Goal: Task Accomplishment & Management: Manage account settings

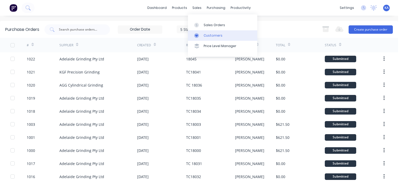
click at [209, 35] on div "Customers" at bounding box center [213, 35] width 19 height 5
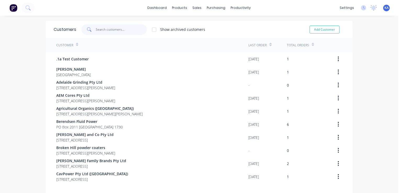
click at [117, 31] on input "text" at bounding box center [121, 29] width 51 height 10
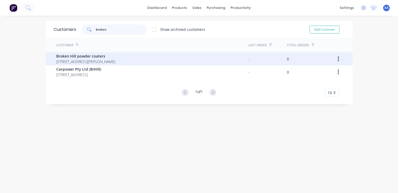
type input "broken"
click at [100, 57] on span "Broken Hill powder coaters" at bounding box center [85, 55] width 59 height 5
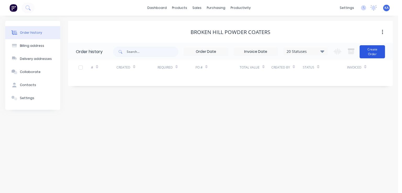
click at [373, 49] on button "Create Order" at bounding box center [371, 51] width 25 height 13
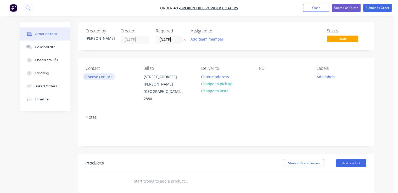
click at [106, 75] on button "Choose contact" at bounding box center [99, 76] width 32 height 7
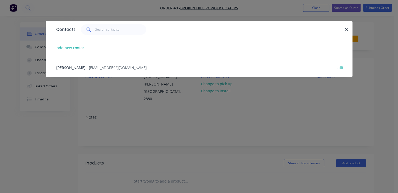
click at [82, 66] on span "[PERSON_NAME]" at bounding box center [70, 67] width 29 height 5
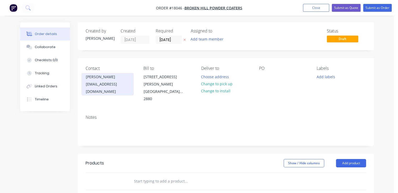
click at [127, 84] on div "[EMAIL_ADDRESS][DOMAIN_NAME]" at bounding box center [107, 88] width 43 height 15
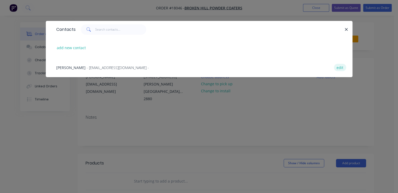
click at [341, 66] on button "edit" at bounding box center [340, 67] width 12 height 7
select select "AU"
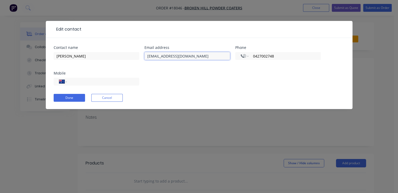
click at [189, 57] on input "[EMAIL_ADDRESS][DOMAIN_NAME]" at bounding box center [187, 56] width 86 height 8
type input "[EMAIL_ADDRESS][DOMAIN_NAME]"
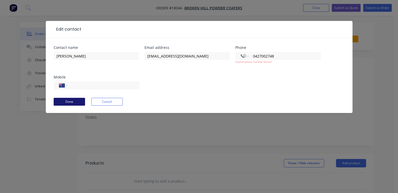
click at [79, 98] on button "Done" at bounding box center [69, 102] width 31 height 8
drag, startPoint x: 277, startPoint y: 56, endPoint x: 250, endPoint y: 56, distance: 27.7
click at [250, 56] on div "International [GEOGRAPHIC_DATA] [GEOGRAPHIC_DATA] [GEOGRAPHIC_DATA] [GEOGRAPHIC…" at bounding box center [278, 56] width 86 height 8
select select "AU"
click at [91, 86] on input "tel" at bounding box center [102, 86] width 63 height 6
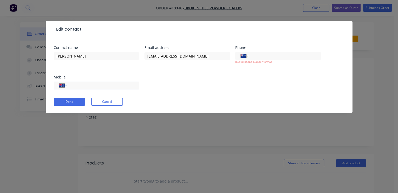
paste input "0427 002 748"
type input "0427 002 748"
click at [179, 83] on div "Contact name [PERSON_NAME] Email address [EMAIL_ADDRESS][DOMAIN_NAME] Phone Int…" at bounding box center [199, 71] width 291 height 50
click at [65, 100] on button "Done" at bounding box center [69, 102] width 31 height 8
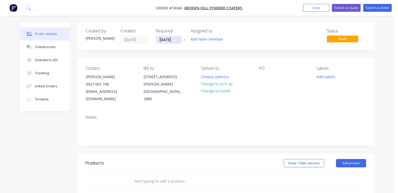
click at [176, 39] on input "[DATE]" at bounding box center [169, 40] width 26 height 8
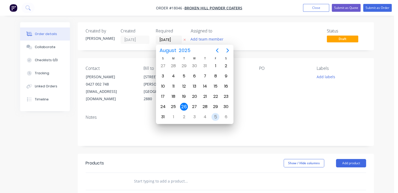
click at [215, 114] on div "5" at bounding box center [215, 117] width 8 height 8
type input "[DATE]"
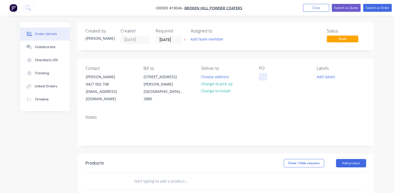
click at [261, 79] on div at bounding box center [263, 77] width 8 height 8
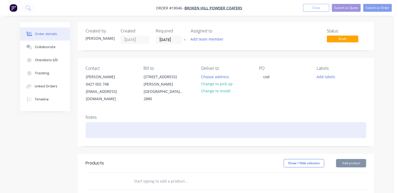
click at [112, 122] on div at bounding box center [226, 130] width 280 height 16
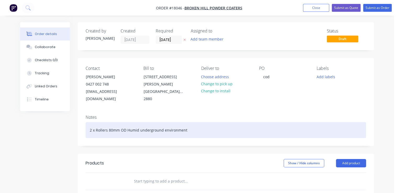
click at [125, 122] on div "2 x Rollers 80mm OD Humid underground environment" at bounding box center [226, 130] width 280 height 16
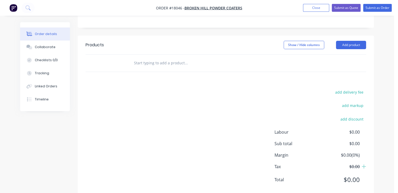
scroll to position [123, 0]
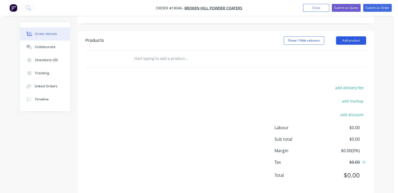
click at [349, 36] on button "Add product" at bounding box center [351, 40] width 30 height 8
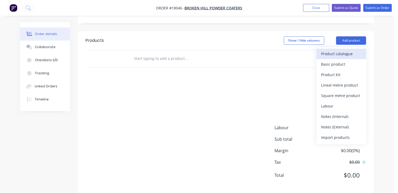
click at [344, 50] on div "Product catalogue" at bounding box center [341, 54] width 40 height 8
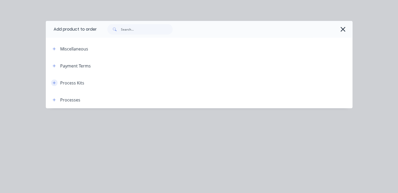
click at [54, 82] on icon "button" at bounding box center [54, 82] width 3 height 3
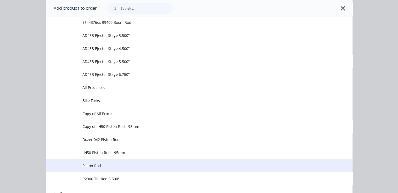
scroll to position [329, 0]
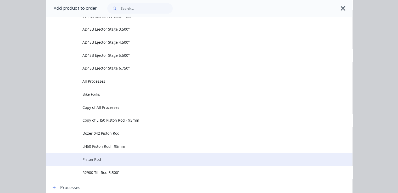
click at [89, 158] on span "Piston Rod" at bounding box center [190, 159] width 216 height 5
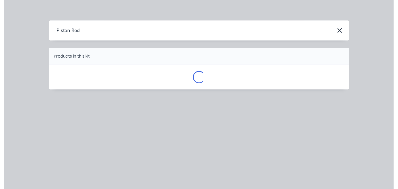
scroll to position [0, 0]
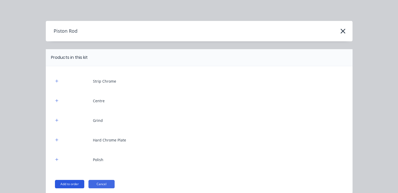
click at [71, 183] on button "Add to order" at bounding box center [69, 184] width 29 height 8
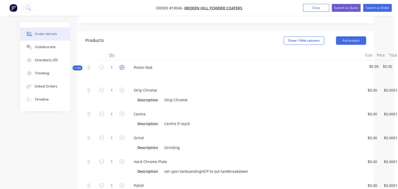
click at [123, 65] on icon "button" at bounding box center [122, 67] width 5 height 5
type input "2"
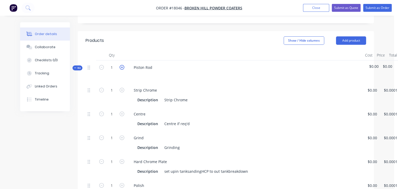
type input "2"
click at [155, 64] on div "Piston Rod" at bounding box center [142, 68] width 27 height 8
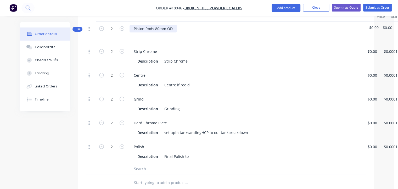
scroll to position [149, 0]
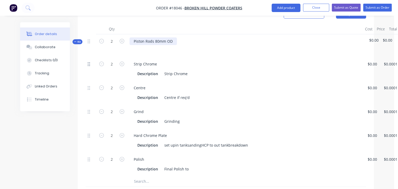
click at [90, 62] on icon at bounding box center [89, 64] width 2 height 4
drag, startPoint x: 90, startPoint y: 56, endPoint x: 202, endPoint y: 74, distance: 114.1
click at [202, 81] on div "Centre Description Centre if req'd" at bounding box center [244, 93] width 235 height 24
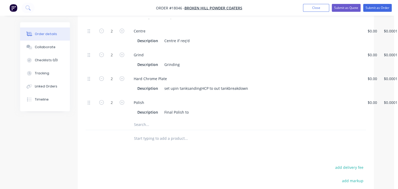
scroll to position [123, 0]
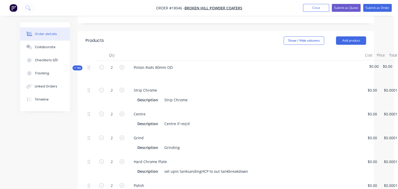
drag, startPoint x: 153, startPoint y: 85, endPoint x: 225, endPoint y: 101, distance: 74.2
click at [225, 107] on div "Centre Description Centre if req'd" at bounding box center [244, 119] width 235 height 24
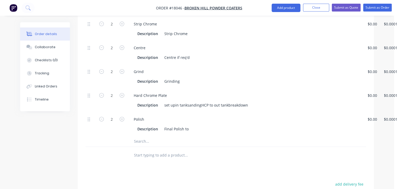
scroll to position [158, 0]
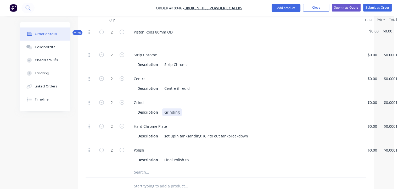
click at [180, 108] on div "Grinding" at bounding box center [172, 112] width 20 height 8
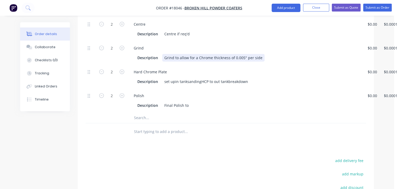
scroll to position [236, 0]
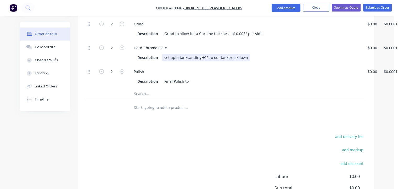
click at [172, 54] on div "set upin tanksandingHCP to out tankbreakdown" at bounding box center [206, 58] width 88 height 8
click at [174, 54] on div "set upin tanksandingHCP to out tankbreakdown" at bounding box center [206, 58] width 88 height 8
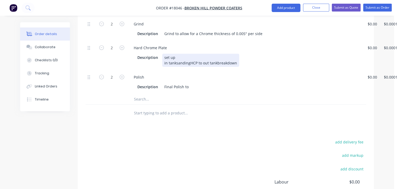
click at [176, 55] on div "set up in tanksandingHCP to out tankbreakdown" at bounding box center [200, 60] width 77 height 13
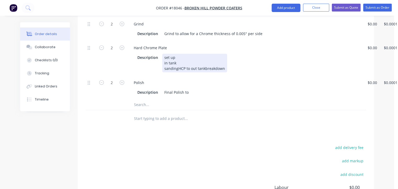
click at [177, 59] on div "set up in tank sandingHCP to out tankbreakdown" at bounding box center [194, 63] width 65 height 19
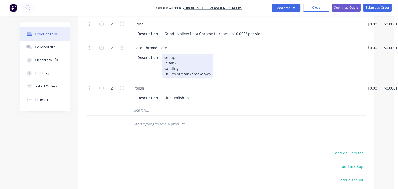
click at [171, 67] on div "set up in tank sanding HCP to out tankbreakdown" at bounding box center [187, 66] width 51 height 24
click at [176, 66] on div "set up in tank sanding HCP to out tankbreakdown" at bounding box center [187, 66] width 51 height 24
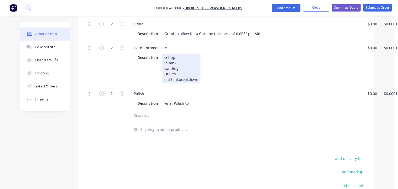
click at [178, 71] on div "set up in tank sanding HCP to out tankbreakdown" at bounding box center [181, 69] width 38 height 30
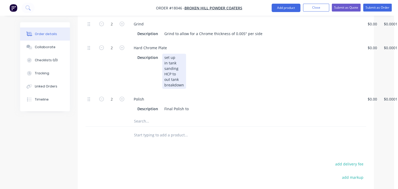
click at [182, 66] on div "set up in tank sanding HCP to out tank breakdown" at bounding box center [174, 71] width 24 height 35
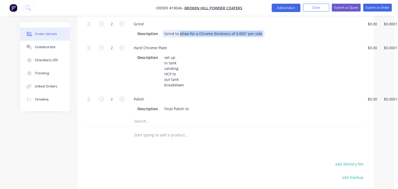
drag, startPoint x: 179, startPoint y: 25, endPoint x: 259, endPoint y: 27, distance: 80.1
click at [259, 30] on div "Grind to allow for a Chrome thickness of 0.005" per side" at bounding box center [213, 34] width 102 height 8
copy div "allow for a Chrome thickness of 0.005" per side"
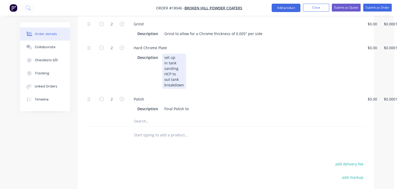
click at [185, 64] on div "set up in tank sanding HCP to out tank breakdown" at bounding box center [174, 71] width 24 height 35
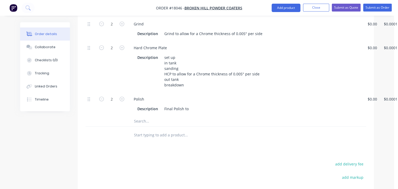
click at [158, 116] on input "text" at bounding box center [186, 121] width 105 height 10
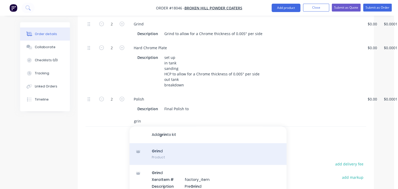
type input "grin"
click at [160, 144] on div "Grin d Product" at bounding box center [207, 154] width 157 height 22
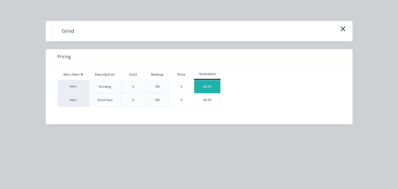
click at [212, 87] on div "$0.00" at bounding box center [207, 86] width 26 height 13
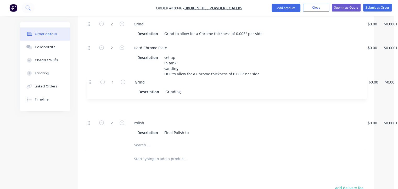
drag, startPoint x: 88, startPoint y: 114, endPoint x: 89, endPoint y: 80, distance: 34.3
click at [89, 80] on div "2 Strip Chrome Description Strip Chrome $0.00 $0.00 $0.0001 $0.0001 $0.00 $0.00…" at bounding box center [226, 54] width 280 height 170
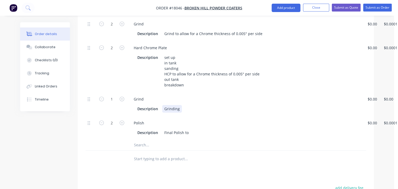
click at [180, 105] on div "Grinding" at bounding box center [172, 109] width 20 height 8
click at [192, 129] on div "Description Final Polish to" at bounding box center [244, 133] width 218 height 8
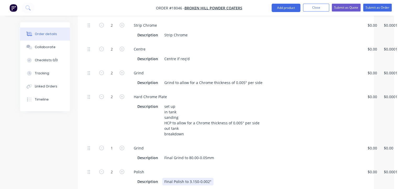
scroll to position [184, 0]
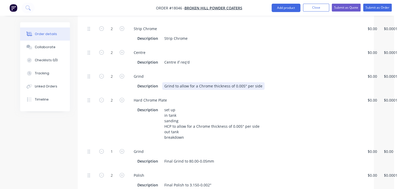
click at [175, 82] on div "Grind to allow for a Chrome thickness of 0.005" per side" at bounding box center [213, 86] width 102 height 8
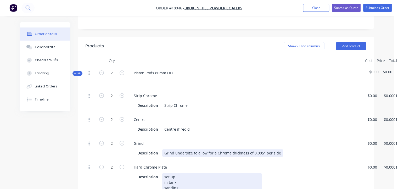
scroll to position [106, 0]
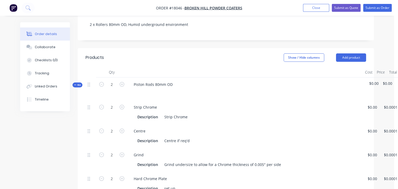
drag, startPoint x: 157, startPoint y: 77, endPoint x: 244, endPoint y: 91, distance: 88.3
click at [244, 91] on div "Piston Rods 80mm OD" at bounding box center [244, 88] width 235 height 23
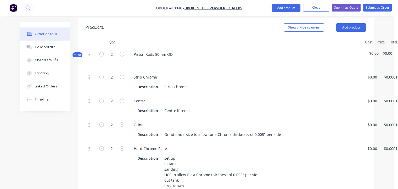
scroll to position [131, 0]
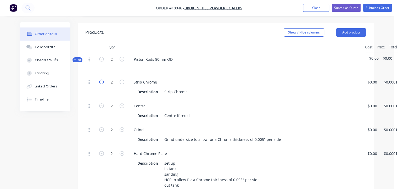
click at [102, 80] on icon "button" at bounding box center [101, 82] width 5 height 5
type input "0"
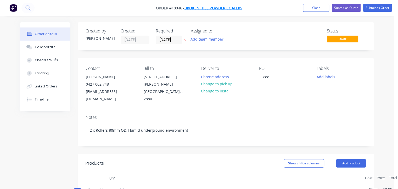
click at [236, 8] on span "Broken Hill powder coaters" at bounding box center [213, 7] width 58 height 5
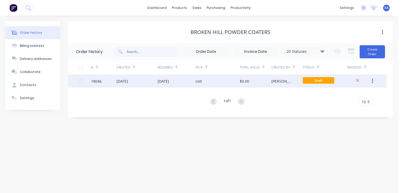
click at [169, 81] on div "[DATE]" at bounding box center [163, 80] width 12 height 5
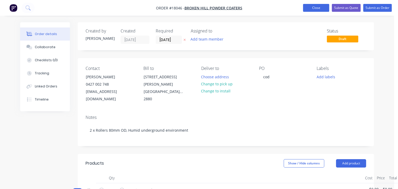
click at [313, 7] on button "Close" at bounding box center [316, 8] width 26 height 8
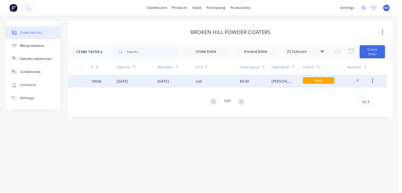
click at [169, 79] on div "[DATE]" at bounding box center [163, 80] width 12 height 5
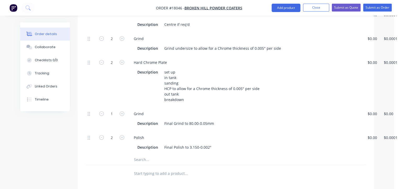
scroll to position [235, 0]
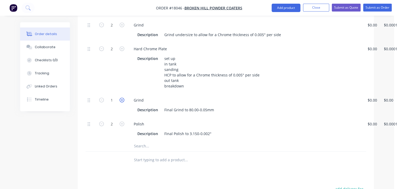
click at [121, 98] on icon "button" at bounding box center [122, 100] width 5 height 5
type input "2"
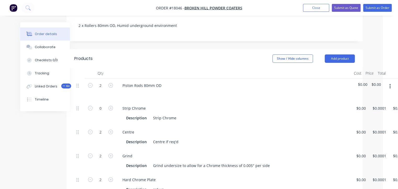
scroll to position [105, 31]
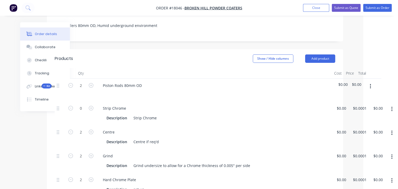
click at [391, 107] on icon "button" at bounding box center [391, 109] width 1 height 5
click at [366, 140] on div "Delete" at bounding box center [373, 144] width 40 height 8
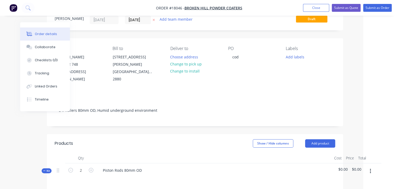
scroll to position [0, 31]
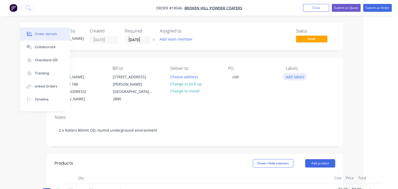
click at [293, 76] on button "Add labels" at bounding box center [295, 76] width 24 height 7
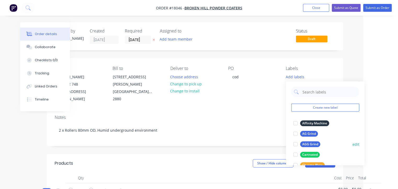
click at [309, 144] on div "AGG Grind" at bounding box center [310, 144] width 20 height 6
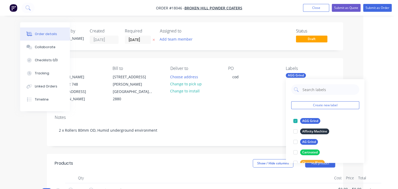
click at [260, 97] on div "Contact [PERSON_NAME] 0427 002 748 [EMAIL_ADDRESS][DOMAIN_NAME] [PERSON_NAME] t…" at bounding box center [195, 84] width 296 height 53
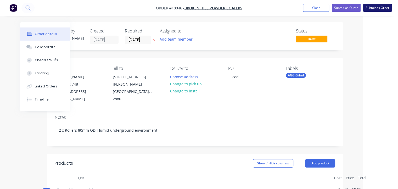
click at [374, 9] on button "Submit as Order" at bounding box center [377, 8] width 29 height 8
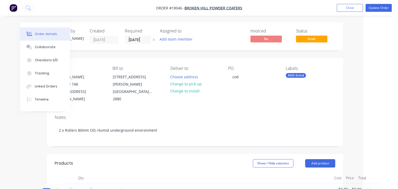
scroll to position [0, 0]
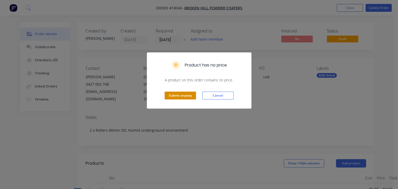
click at [185, 94] on button "Submit anyway" at bounding box center [180, 96] width 31 height 8
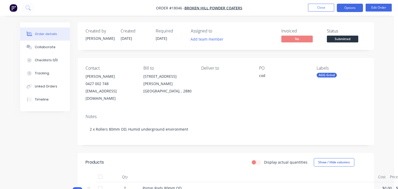
click at [346, 9] on button "Options" at bounding box center [350, 8] width 26 height 8
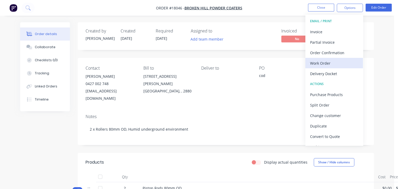
click at [326, 62] on div "Work Order" at bounding box center [334, 63] width 48 height 8
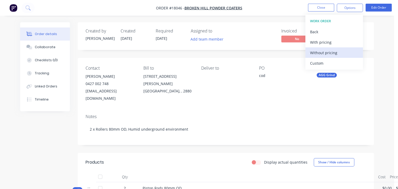
click at [329, 52] on div "Without pricing" at bounding box center [334, 53] width 48 height 8
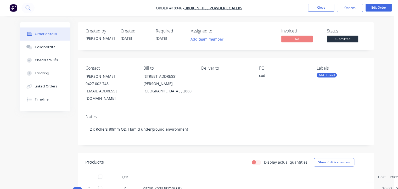
click at [249, 29] on div "Invoiced No Status Submitted" at bounding box center [304, 36] width 123 height 15
click at [344, 39] on span "Submitted" at bounding box center [342, 39] width 31 height 7
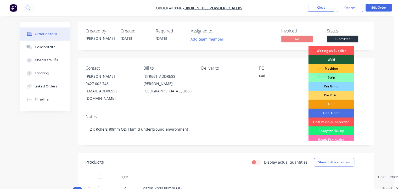
click at [334, 86] on div "Pre Grind" at bounding box center [331, 86] width 46 height 9
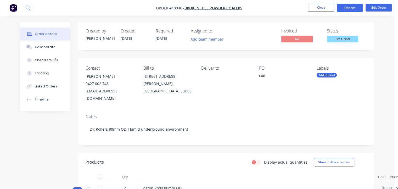
click at [346, 7] on button "Options" at bounding box center [350, 8] width 26 height 8
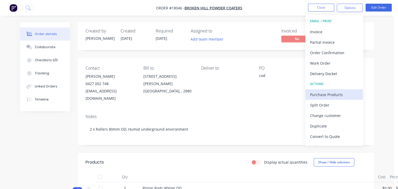
click at [336, 94] on div "Purchase Products" at bounding box center [334, 95] width 48 height 8
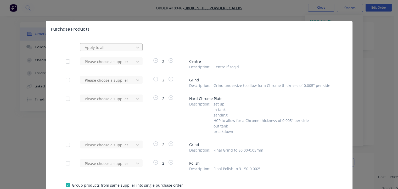
click at [95, 46] on div at bounding box center [107, 47] width 47 height 7
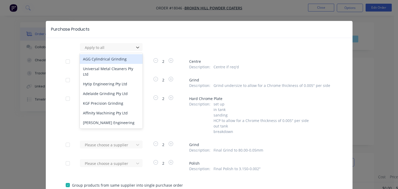
click at [92, 58] on div "AGG Cylindrical Grinding" at bounding box center [111, 59] width 63 height 10
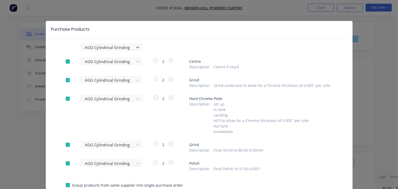
click at [66, 99] on div at bounding box center [68, 98] width 10 height 10
click at [65, 162] on div at bounding box center [68, 163] width 10 height 10
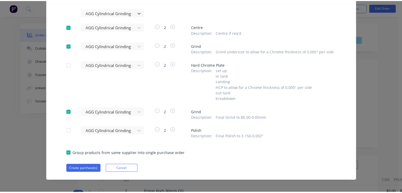
scroll to position [38, 0]
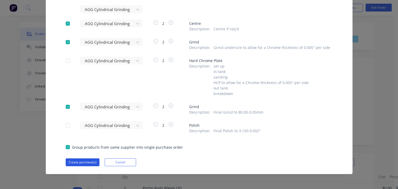
click at [86, 162] on button "Create purchase(s)" at bounding box center [83, 162] width 34 height 8
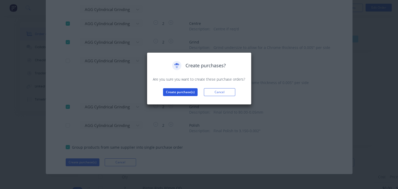
click at [182, 92] on button "Create purchase(s)" at bounding box center [180, 92] width 35 height 8
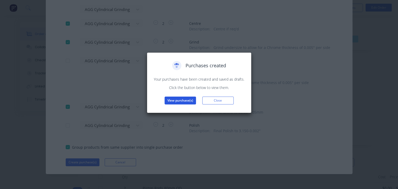
click at [182, 101] on button "View purchase(s)" at bounding box center [180, 101] width 31 height 8
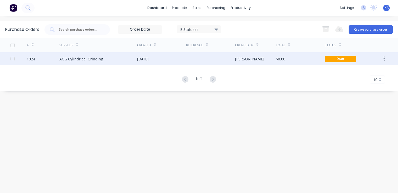
click at [149, 61] on div "[DATE]" at bounding box center [143, 58] width 12 height 5
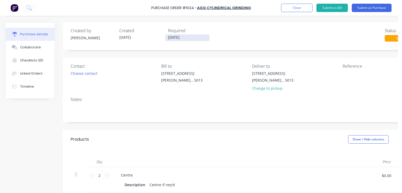
click at [182, 38] on input "[DATE]" at bounding box center [187, 38] width 44 height 7
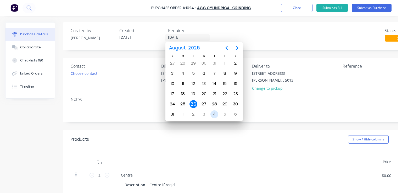
click at [215, 112] on div "4" at bounding box center [214, 114] width 8 height 8
type input "[DATE]"
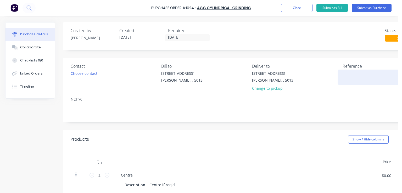
click at [346, 73] on textarea at bounding box center [374, 77] width 65 height 12
type textarea "18046"
type textarea "x"
type textarea "18046"
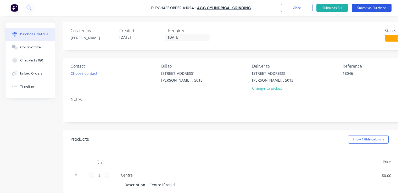
click at [367, 8] on button "Submit as Purchase" at bounding box center [372, 8] width 40 height 8
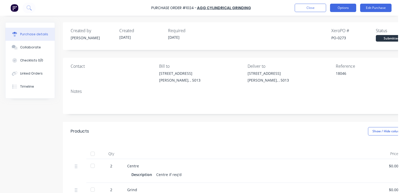
click at [341, 7] on button "Options" at bounding box center [343, 8] width 26 height 8
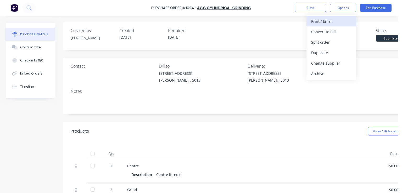
click at [321, 22] on div "Print / Email" at bounding box center [331, 22] width 40 height 8
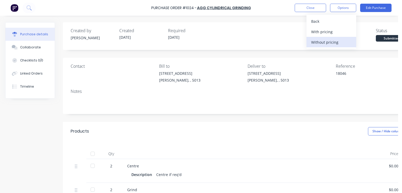
click at [326, 42] on div "Without pricing" at bounding box center [331, 42] width 40 height 8
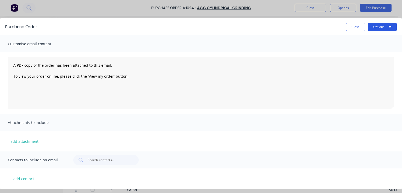
click at [381, 26] on button "Options" at bounding box center [382, 27] width 29 height 8
click at [361, 38] on div "Print" at bounding box center [372, 40] width 40 height 8
click at [352, 27] on button "Close" at bounding box center [355, 27] width 19 height 8
type textarea "x"
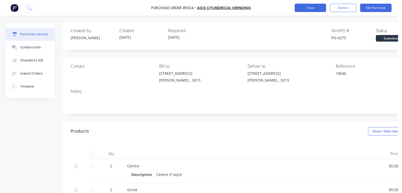
click at [311, 8] on button "Close" at bounding box center [310, 8] width 31 height 8
